Goal: Find specific page/section: Find specific page/section

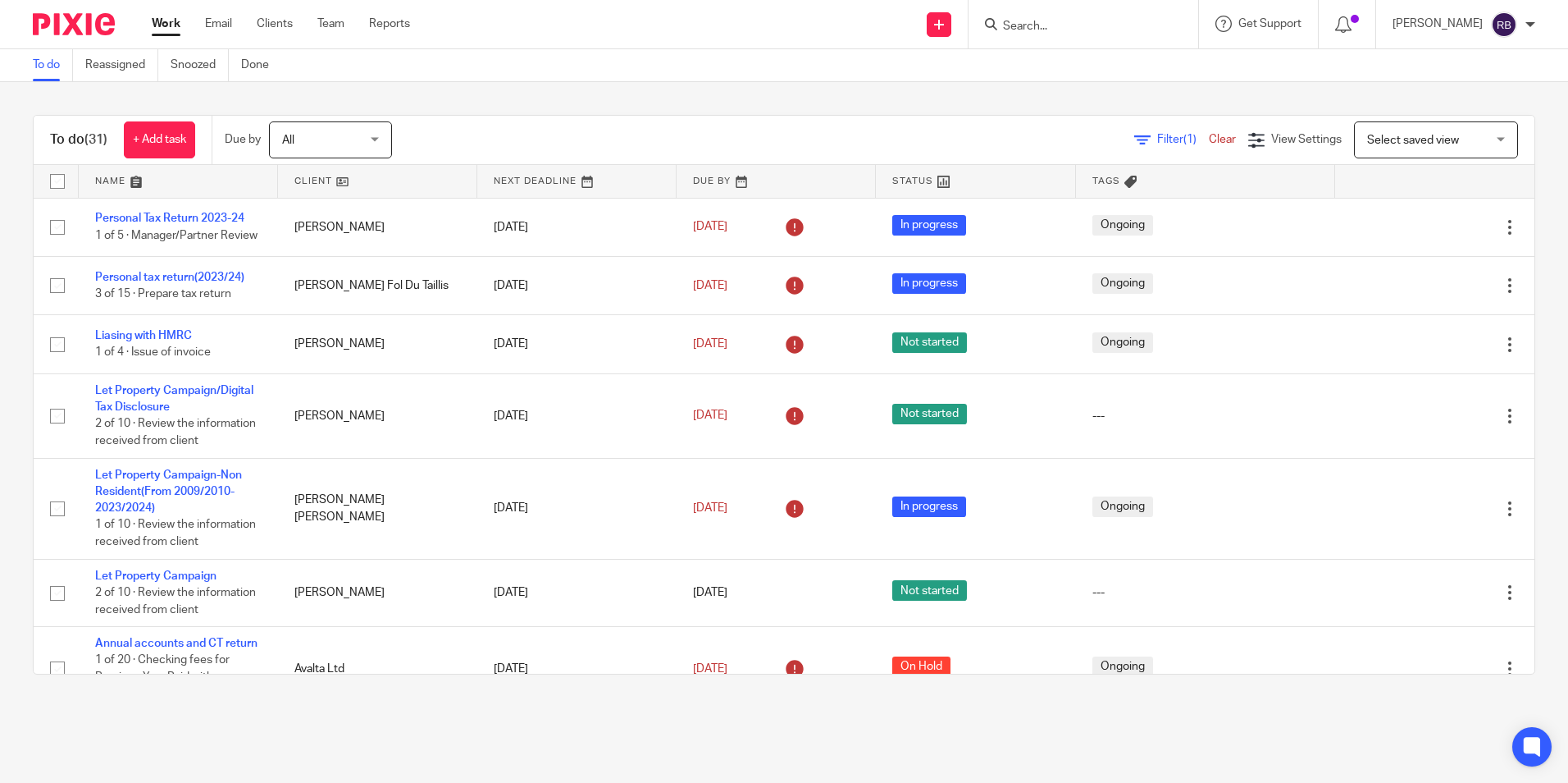
click at [928, 731] on main "To do Reassigned Snoozed Done To do (31) + Add task Due by All All [DATE] [DATE…" at bounding box center [784, 392] width 1568 height 783
click at [1521, 400] on div "To do (31) + Add task Due by All All [DATE] [DATE] This week Next week This mon…" at bounding box center [784, 394] width 1568 height 625
click at [1090, 21] on input "Search" at bounding box center [1075, 27] width 147 height 15
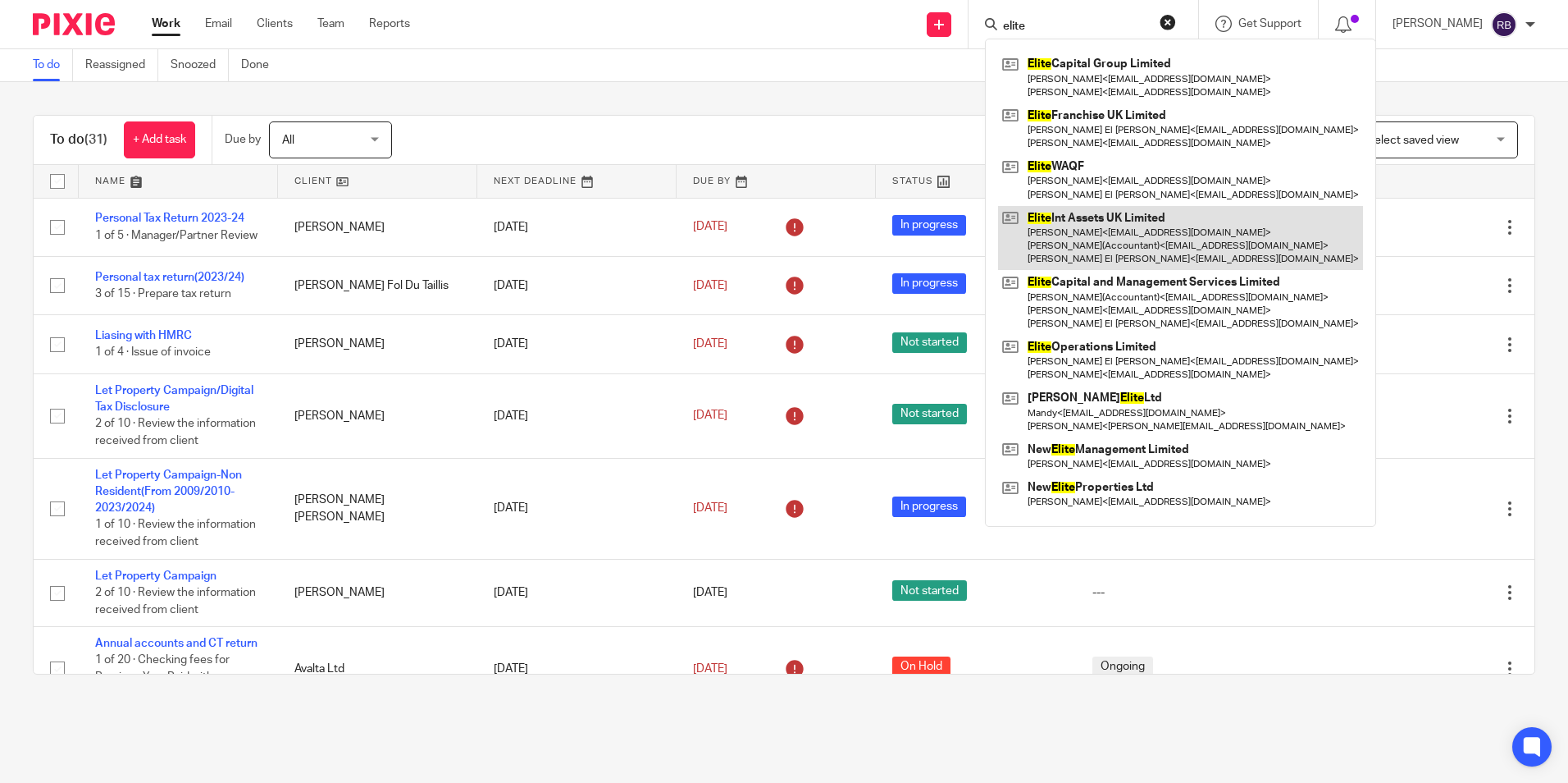
type input "elite"
click at [1154, 238] on link at bounding box center [1180, 239] width 365 height 64
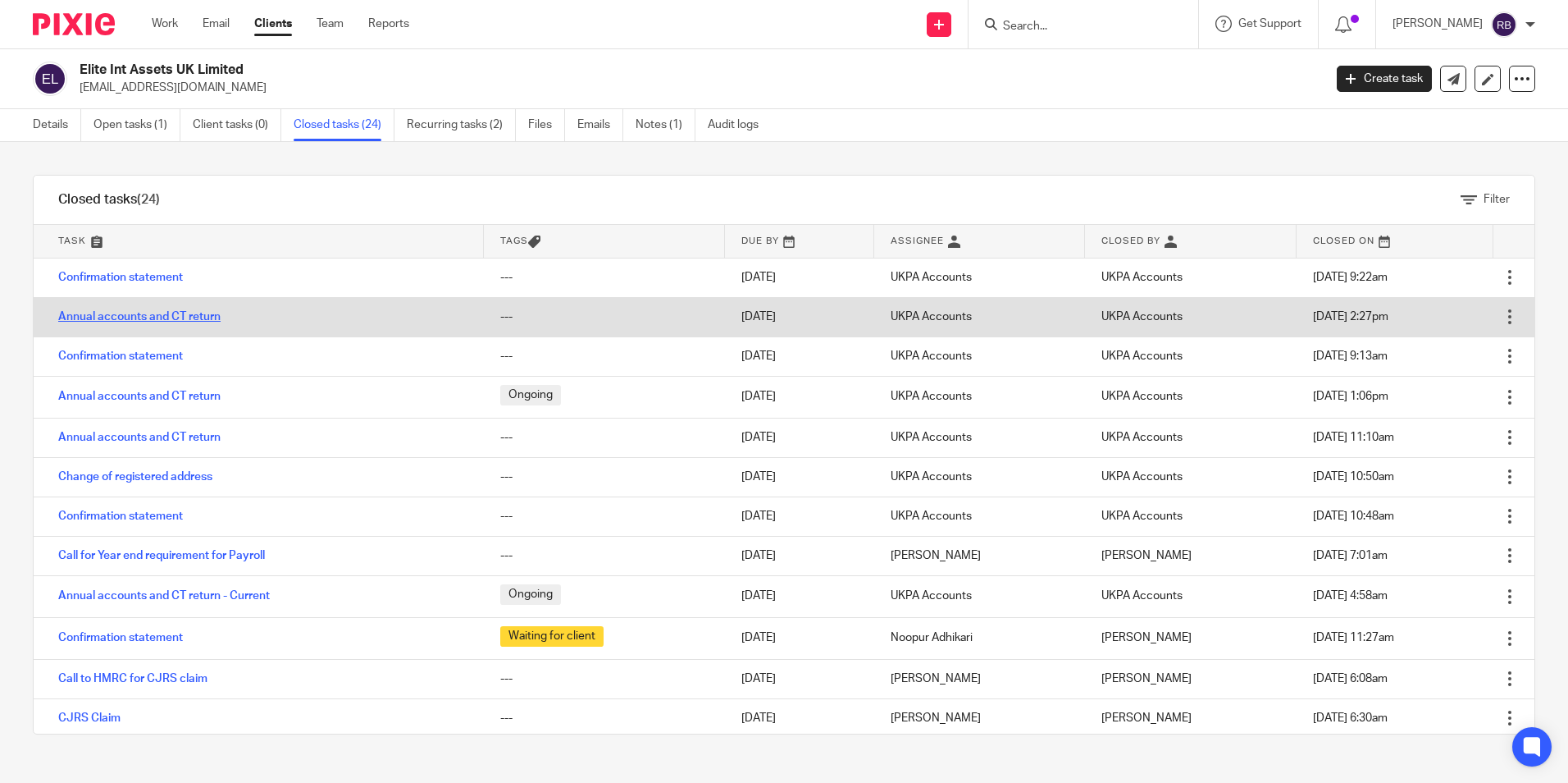
click at [188, 317] on link "Annual accounts and CT return" at bounding box center [139, 317] width 162 height 11
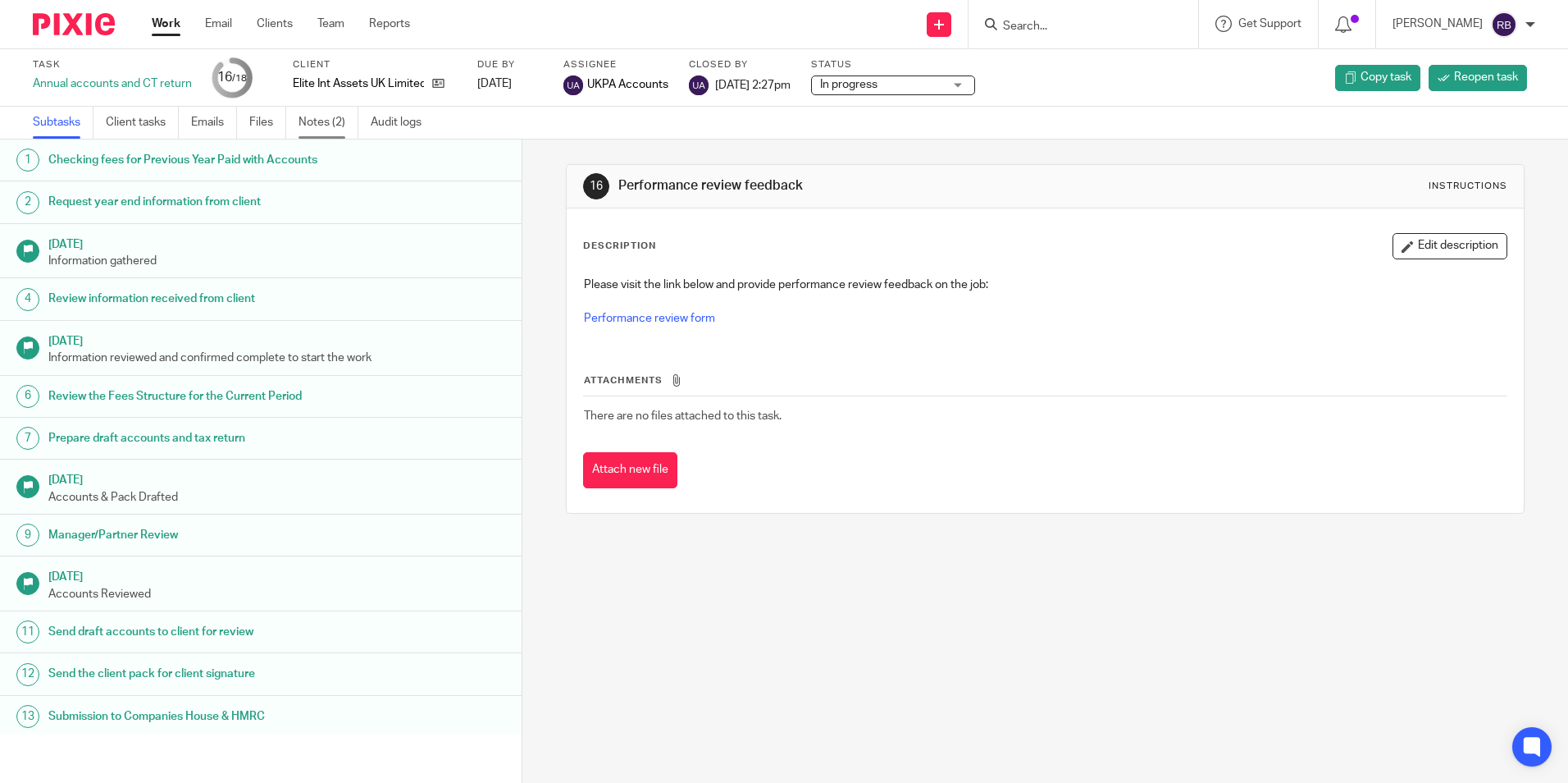
click at [332, 123] on link "Notes (2)" at bounding box center [328, 123] width 60 height 32
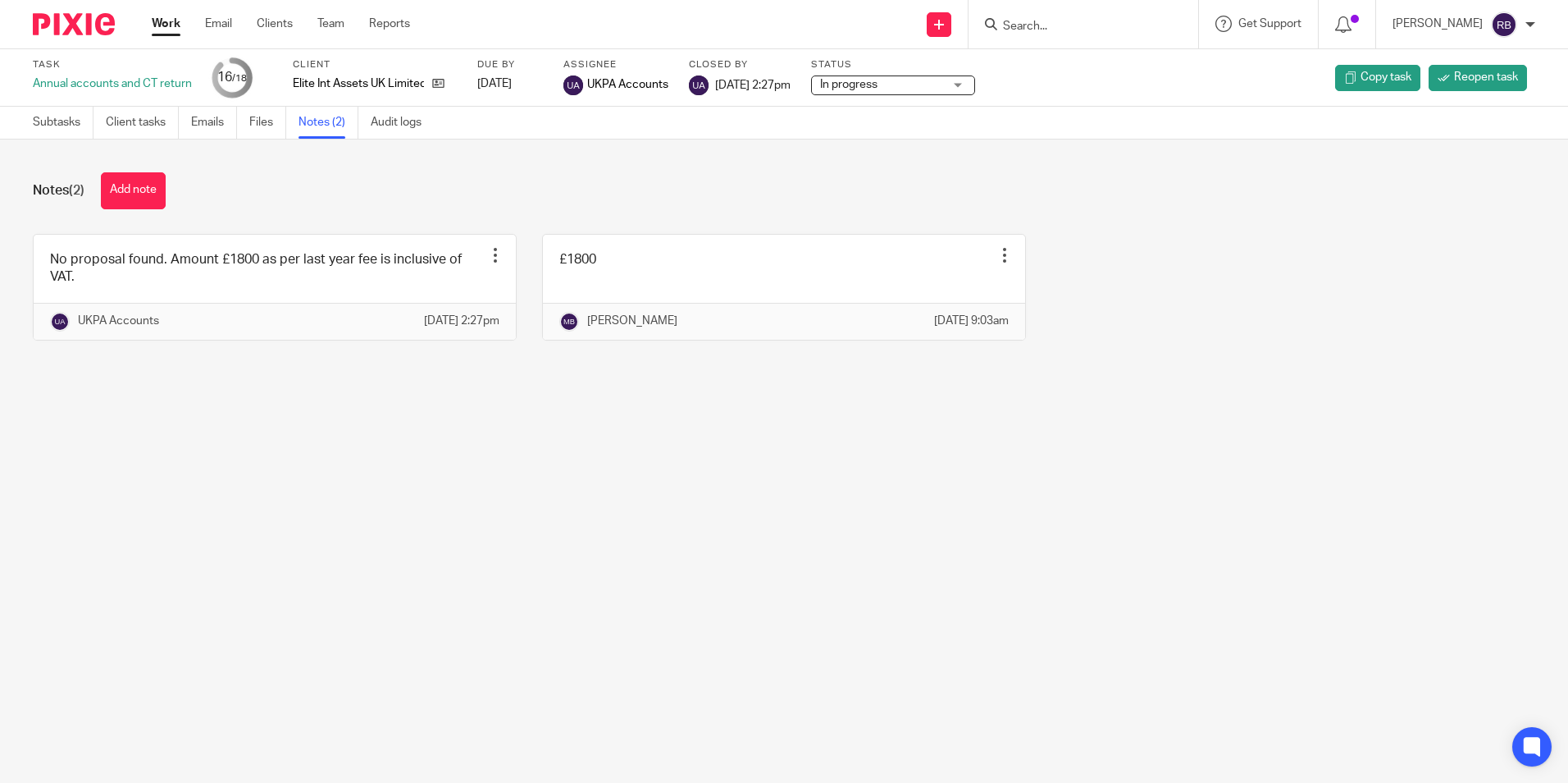
click at [161, 32] on link "Work" at bounding box center [166, 24] width 29 height 17
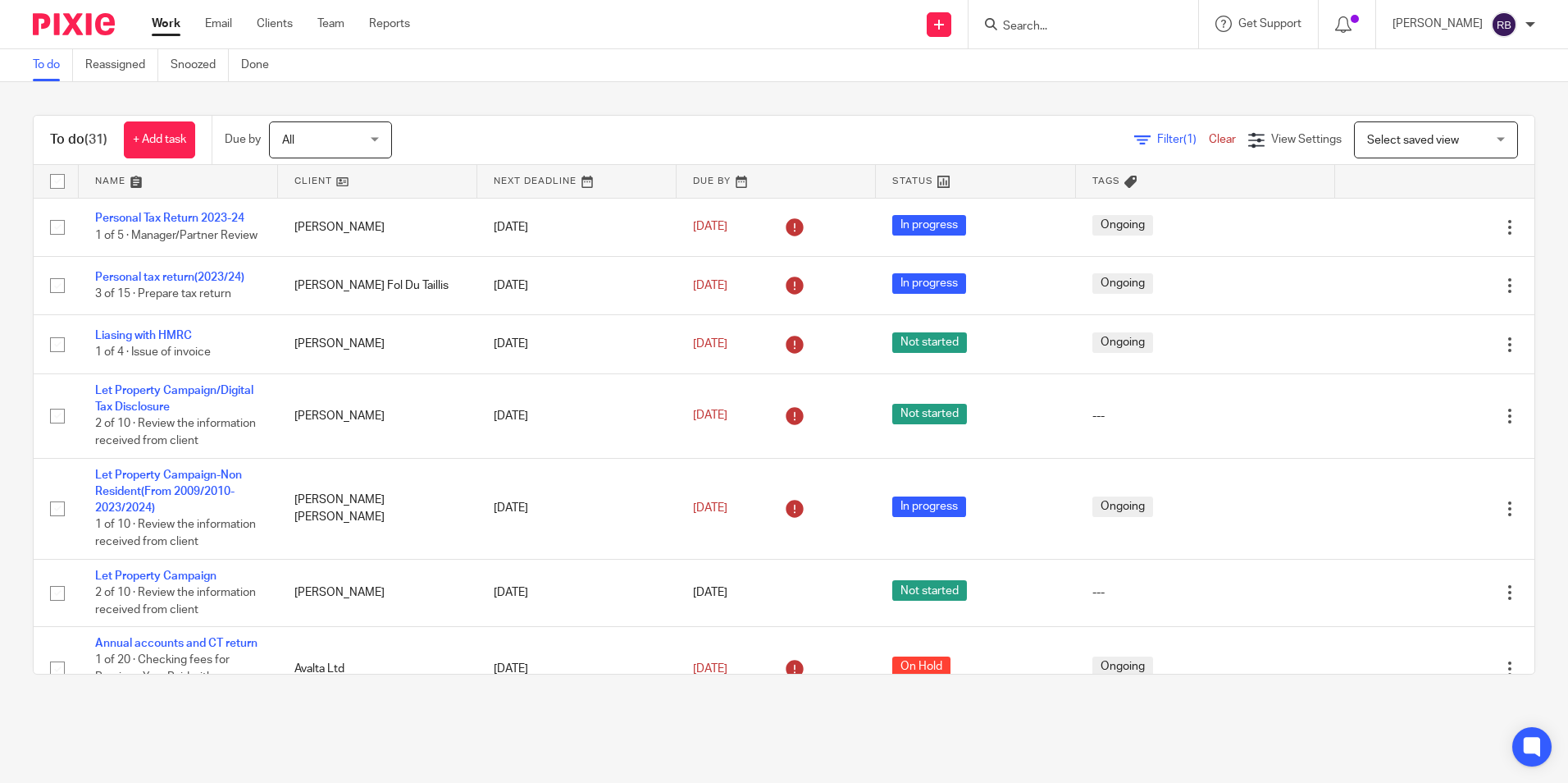
click at [845, 759] on main "To do Reassigned Snoozed Done To do (31) + Add task Due by All All [DATE] [DATE…" at bounding box center [784, 392] width 1568 height 783
